Goal: Find specific page/section: Find specific page/section

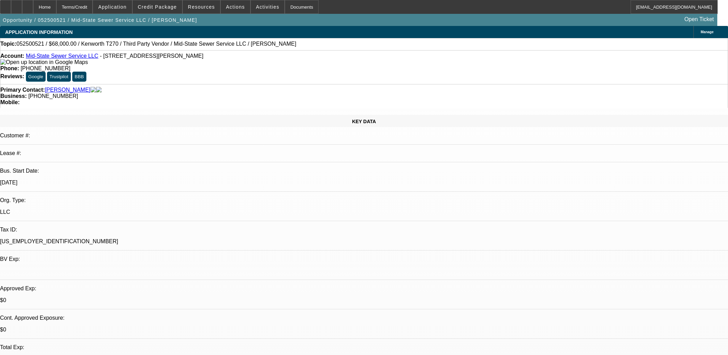
select select "0"
select select "2"
select select "0.1"
select select "4"
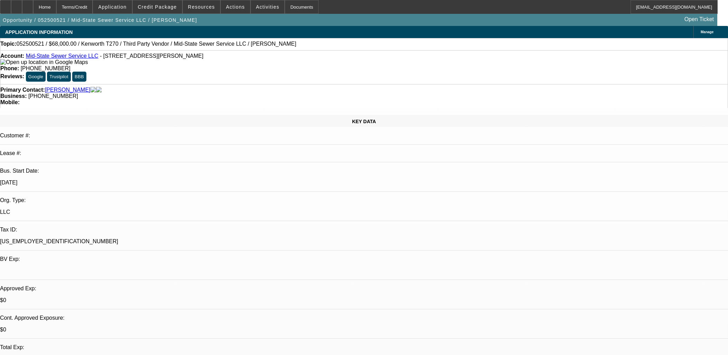
select select "0"
select select "2"
select select "0.1"
select select "4"
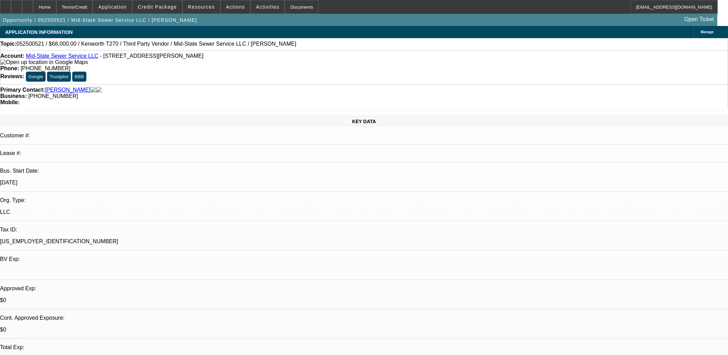
select select "0"
select select "2"
select select "0.1"
select select "4"
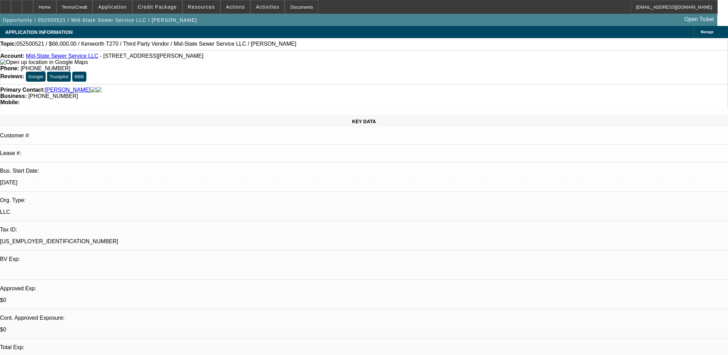
select select "0"
select select "2"
select select "0"
select select "6"
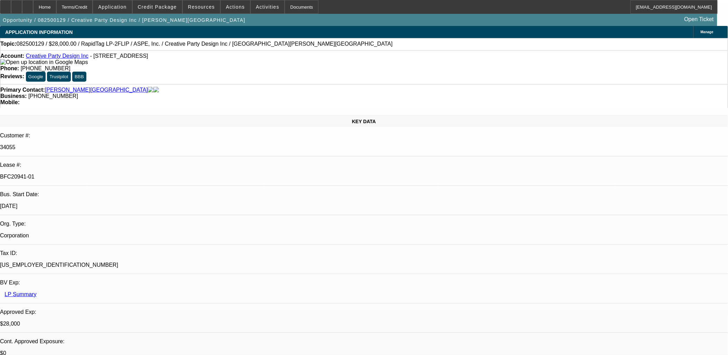
select select "0"
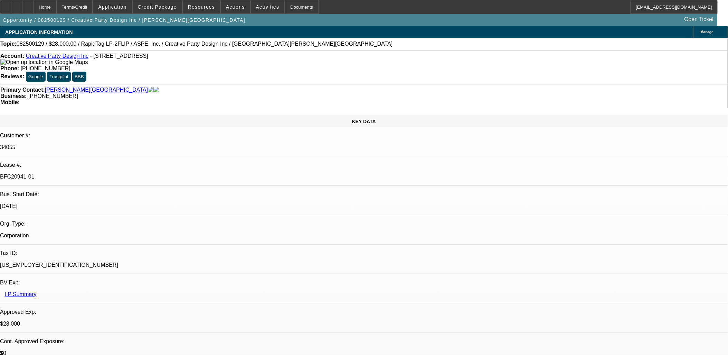
select select "0"
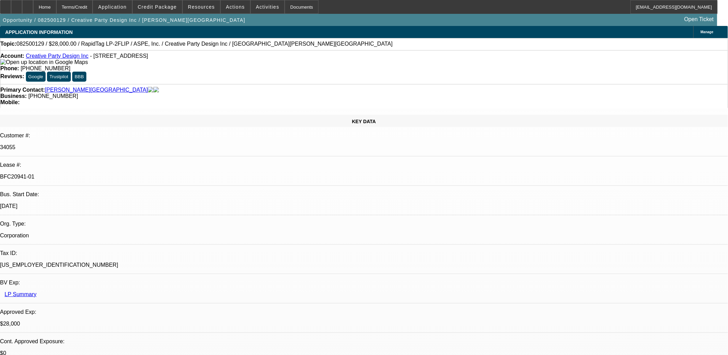
select select "0"
select select "1"
select select "6"
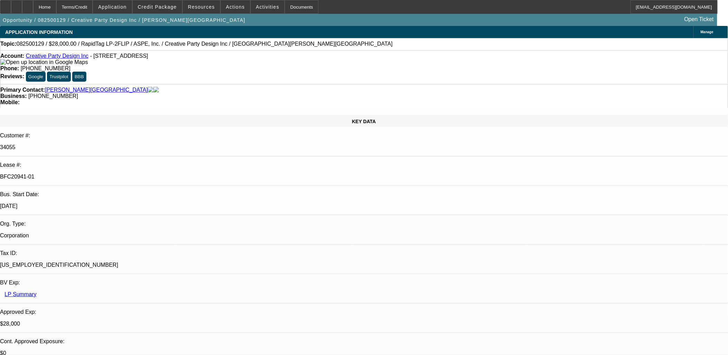
select select "1"
select select "6"
select select "1"
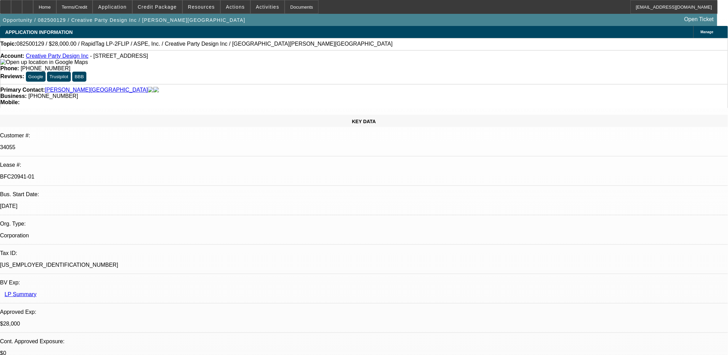
select select "6"
select select "1"
select select "6"
click at [170, 8] on span "Credit Package" at bounding box center [157, 7] width 39 height 6
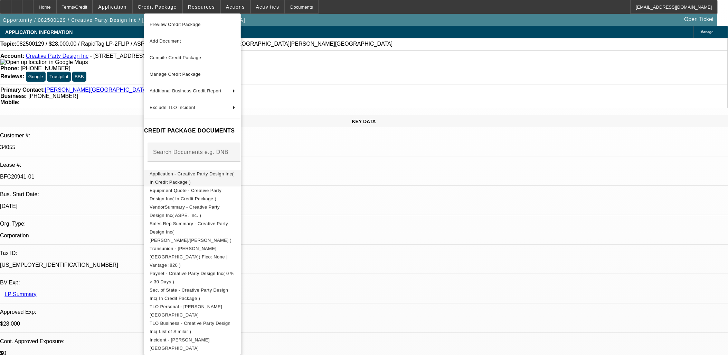
click at [196, 176] on span "Application - Creative Party Design Inc( In Credit Package )" at bounding box center [192, 177] width 84 height 13
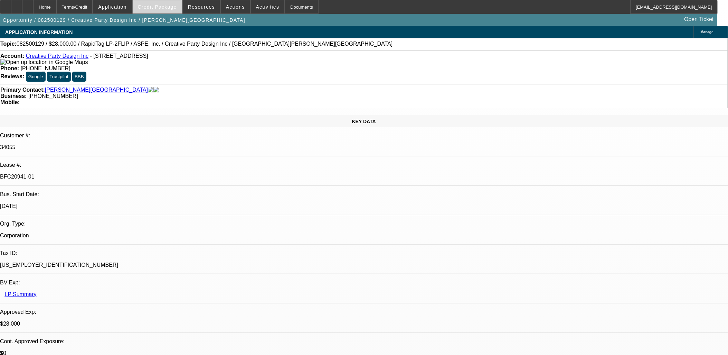
click at [174, 10] on span at bounding box center [157, 7] width 49 height 17
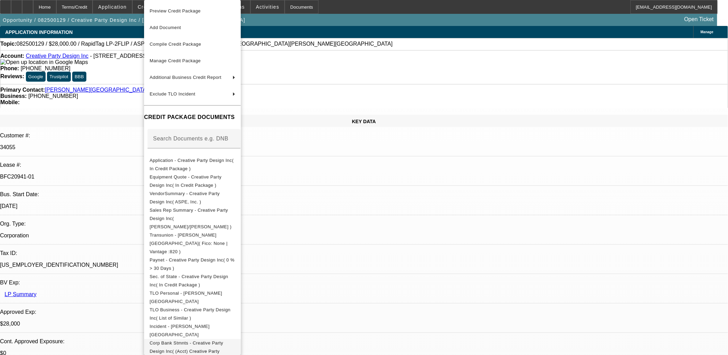
scroll to position [21, 0]
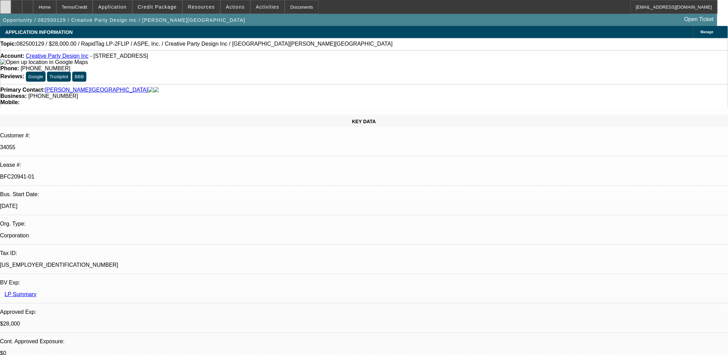
click at [11, 3] on div at bounding box center [5, 7] width 11 height 14
